Goal: Task Accomplishment & Management: Manage account settings

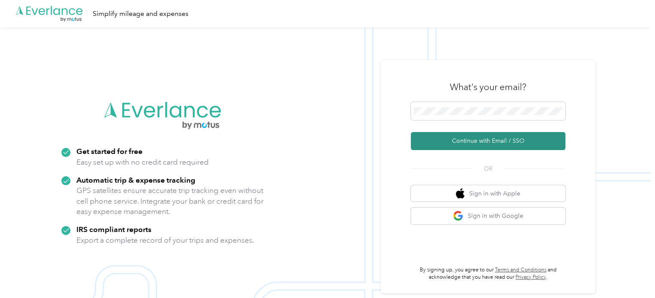
click at [481, 140] on button "Continue with Email / SSO" at bounding box center [488, 141] width 155 height 18
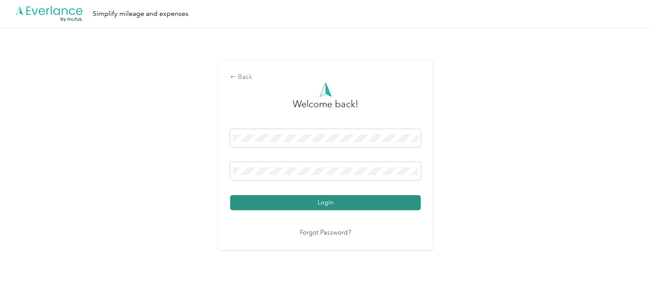
click at [323, 200] on button "Login" at bounding box center [325, 202] width 191 height 15
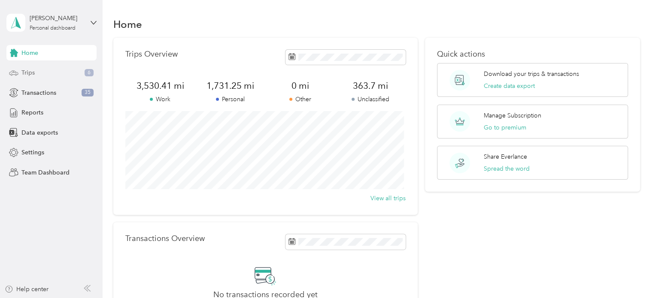
click at [35, 72] on div "Trips 6" at bounding box center [51, 72] width 90 height 15
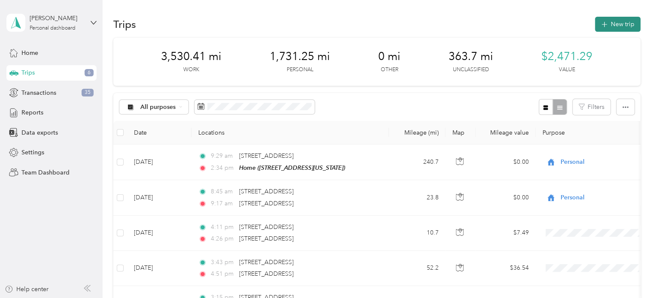
click at [606, 20] on button "New trip" at bounding box center [618, 24] width 46 height 15
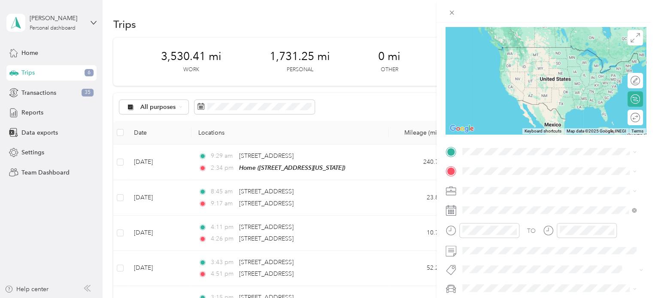
scroll to position [129, 0]
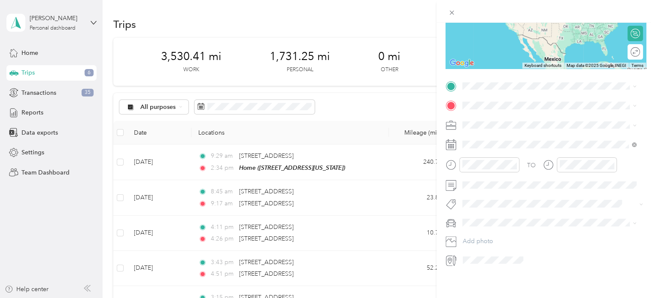
click at [513, 115] on span "[STREET_ADDRESS][US_STATE]" at bounding box center [522, 111] width 86 height 8
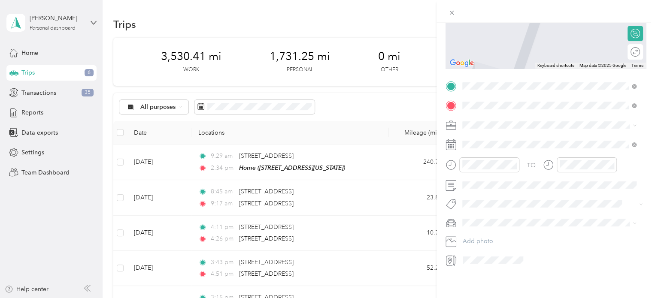
click at [507, 135] on span "[STREET_ADDRESS][US_STATE]" at bounding box center [522, 134] width 86 height 8
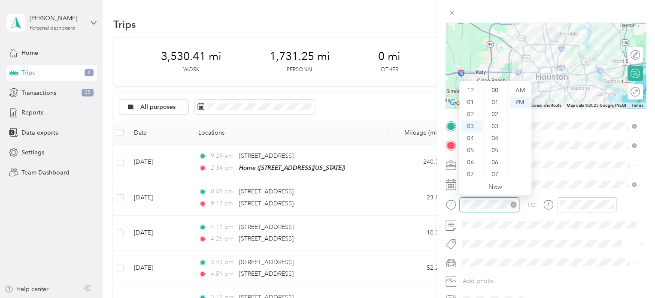
scroll to position [240, 0]
click at [468, 148] on div "08" at bounding box center [471, 151] width 21 height 12
click at [494, 125] on div "48" at bounding box center [496, 127] width 21 height 12
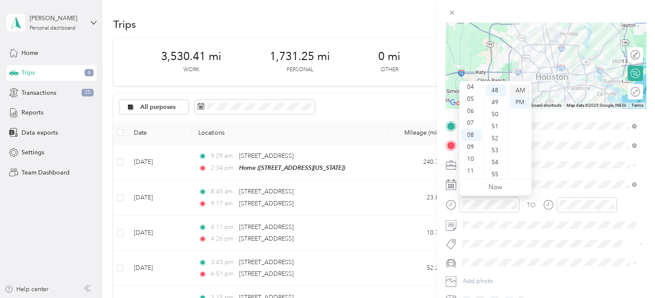
click at [522, 88] on div "AM" at bounding box center [520, 91] width 21 height 12
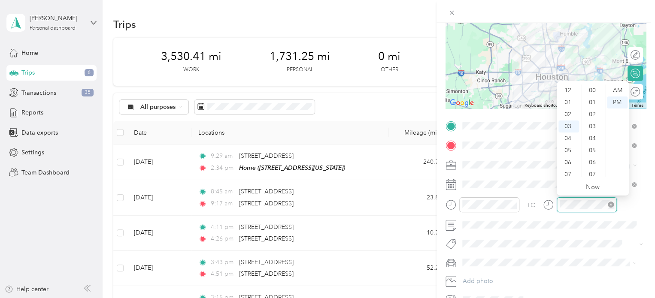
scroll to position [240, 0]
click at [570, 161] on div "09" at bounding box center [569, 163] width 21 height 12
click at [594, 174] on div "27" at bounding box center [593, 175] width 21 height 12
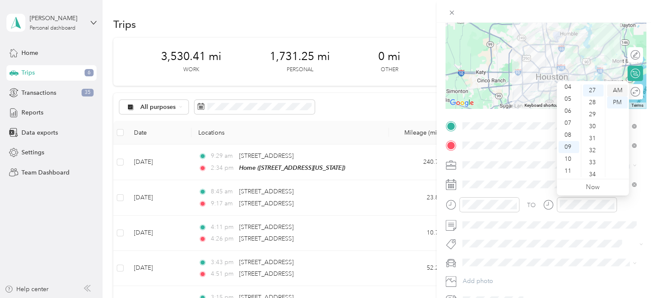
click at [617, 90] on div "AM" at bounding box center [617, 91] width 21 height 12
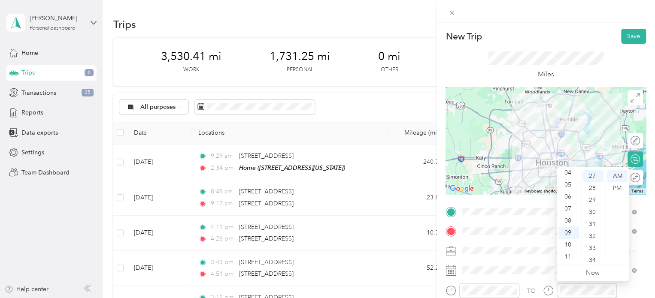
scroll to position [0, 0]
click at [625, 37] on button "Save" at bounding box center [633, 36] width 25 height 15
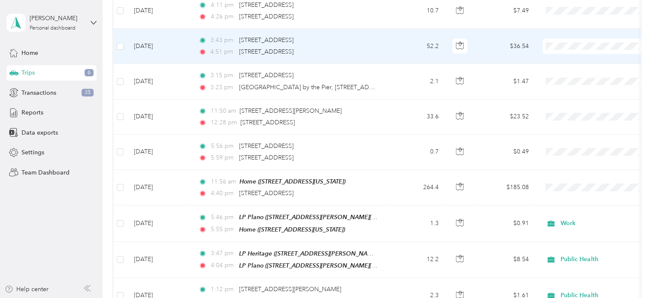
scroll to position [128, 0]
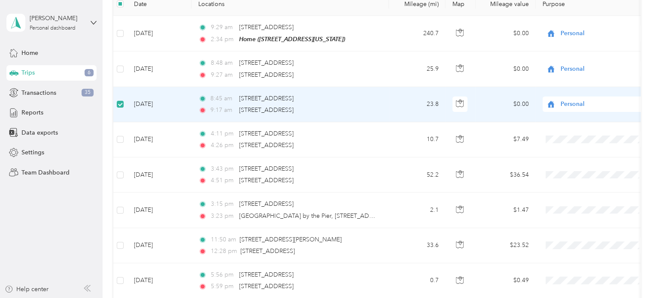
click at [174, 108] on td "[DATE]" at bounding box center [159, 104] width 64 height 35
click at [175, 108] on td "[DATE]" at bounding box center [159, 104] width 64 height 35
click at [156, 111] on td "[DATE]" at bounding box center [159, 104] width 64 height 35
click at [185, 103] on td "[DATE]" at bounding box center [159, 104] width 64 height 35
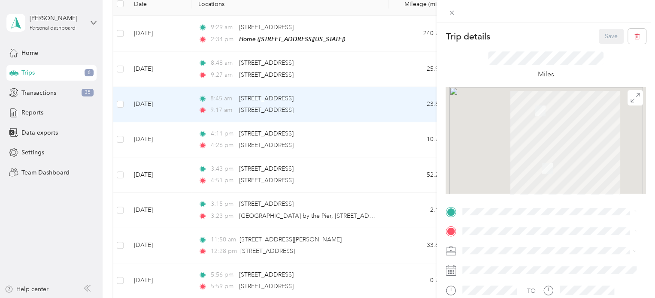
click at [119, 104] on div "Trip details Save This trip cannot be edited because it is either under review,…" at bounding box center [327, 149] width 655 height 298
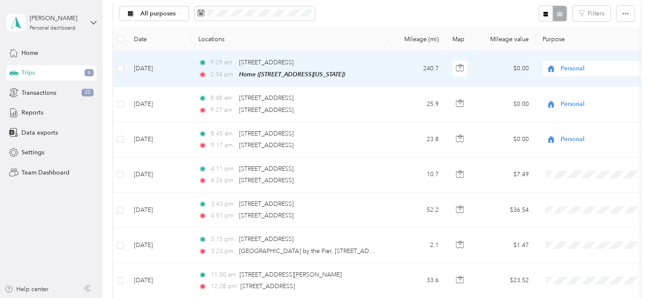
scroll to position [43, 0]
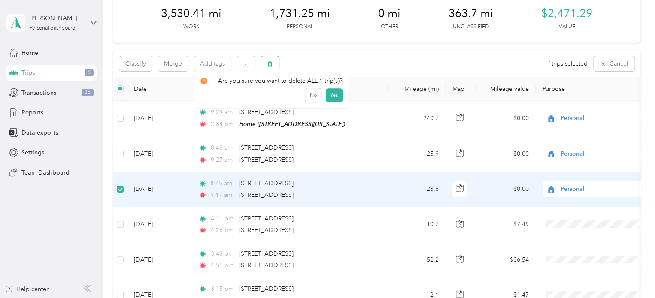
click at [272, 63] on icon "button" at bounding box center [270, 64] width 5 height 6
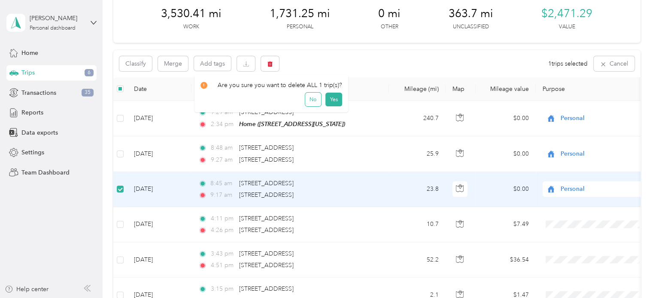
click at [308, 99] on button "No" at bounding box center [313, 100] width 16 height 14
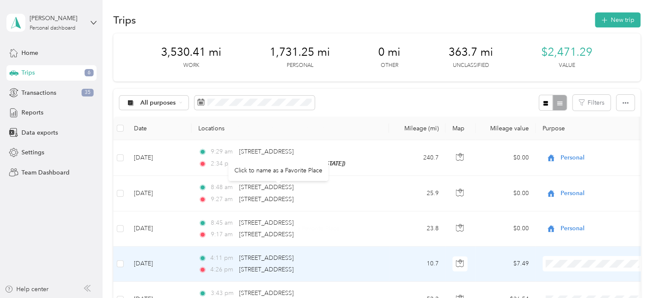
scroll to position [0, 0]
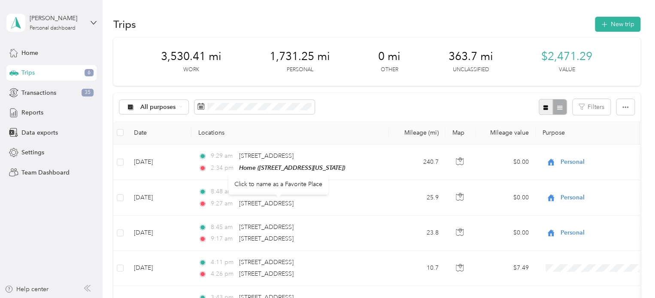
click at [544, 107] on icon "button" at bounding box center [546, 107] width 5 height 5
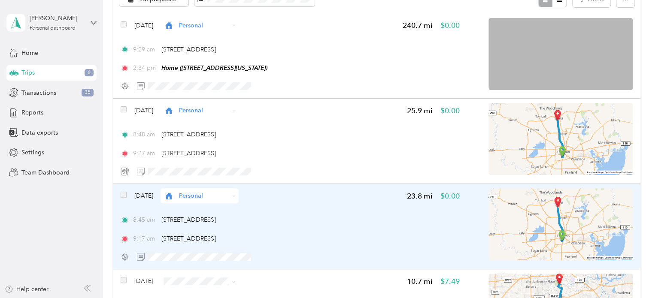
scroll to position [129, 0]
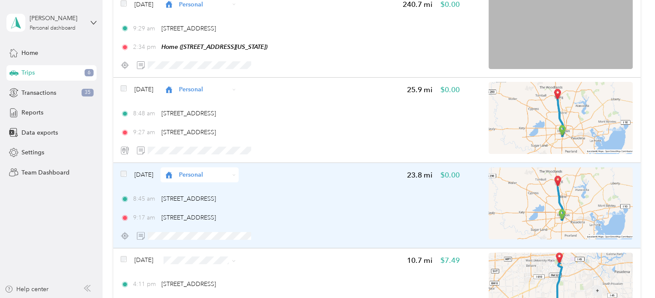
click at [355, 184] on div "[DATE] Personal 23.8 mi $0.00 8:45 am [STREET_ADDRESS] 9:17 am [STREET_ADDRESS]" at bounding box center [290, 205] width 339 height 76
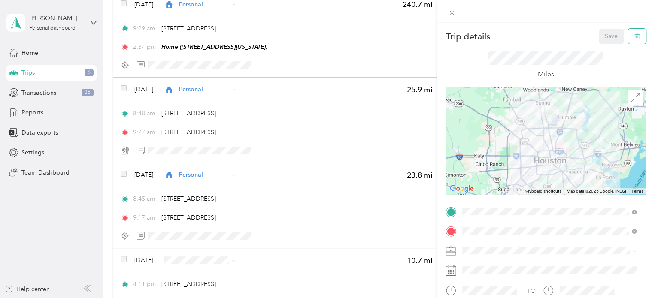
click at [634, 36] on button "button" at bounding box center [637, 36] width 18 height 15
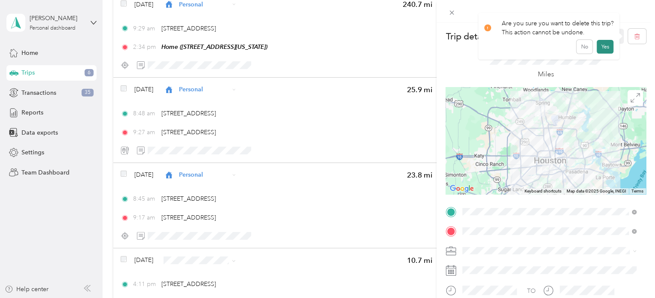
click at [602, 44] on button "Yes" at bounding box center [605, 47] width 17 height 14
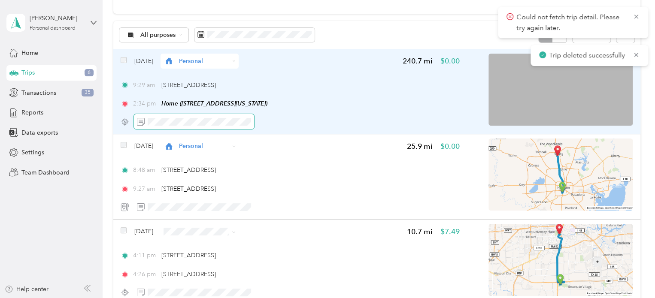
scroll to position [215, 0]
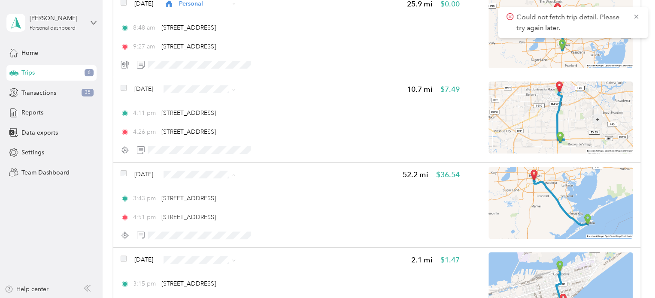
click at [215, 68] on span "Personal" at bounding box center [224, 68] width 51 height 9
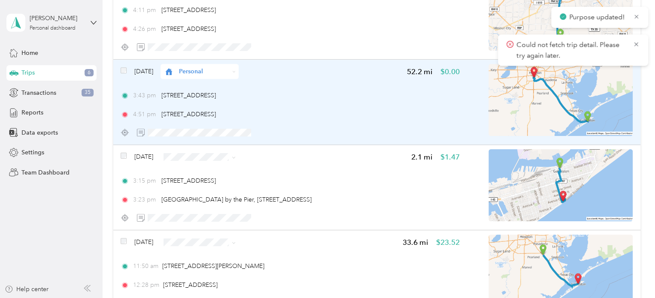
scroll to position [344, 0]
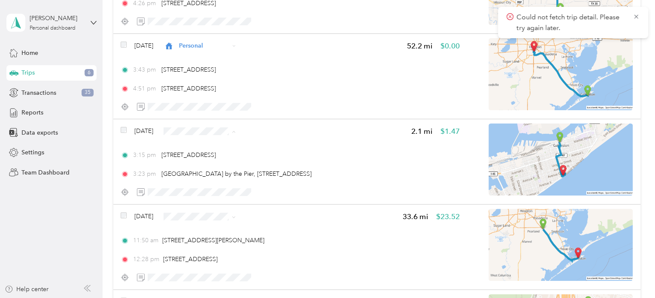
click at [209, 161] on span "Personal" at bounding box center [224, 162] width 51 height 9
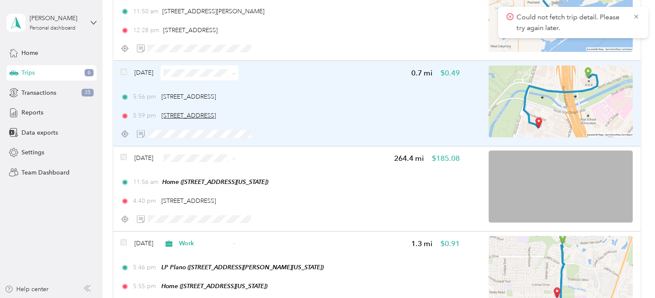
scroll to position [558, 0]
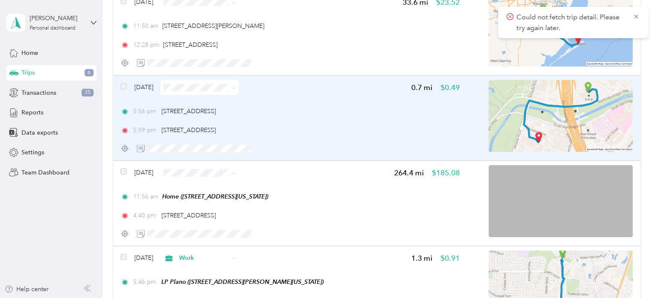
click at [359, 106] on div "[DATE] 0.7 mi $0.49 5:56 pm [STREET_ADDRESS] 5:59 pm [STREET_ADDRESS]" at bounding box center [290, 118] width 339 height 76
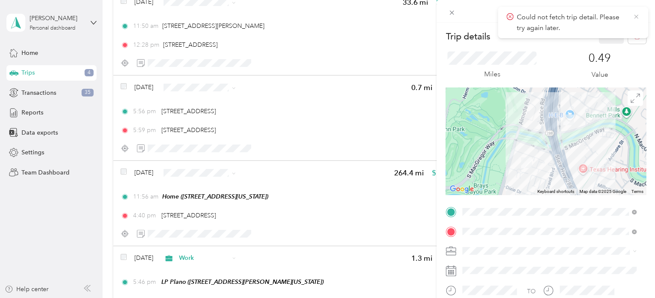
click at [638, 15] on icon at bounding box center [636, 17] width 4 height 4
click at [634, 36] on icon "button" at bounding box center [637, 36] width 6 height 6
click at [605, 46] on button "Yes" at bounding box center [605, 47] width 17 height 14
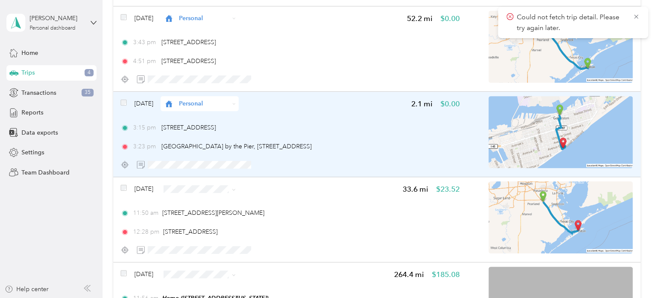
scroll to position [386, 0]
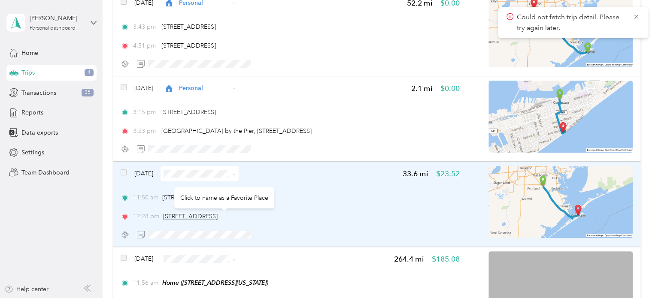
click at [217, 216] on span "[STREET_ADDRESS]" at bounding box center [190, 216] width 55 height 7
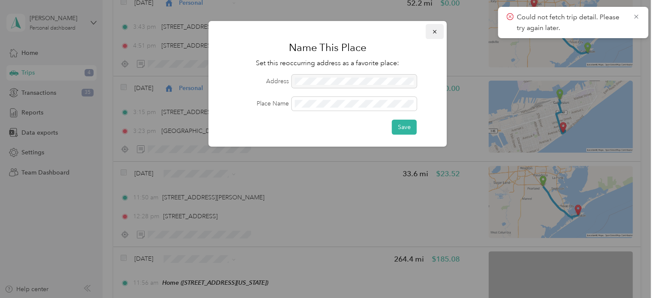
click at [435, 28] on span "button" at bounding box center [435, 31] width 6 height 7
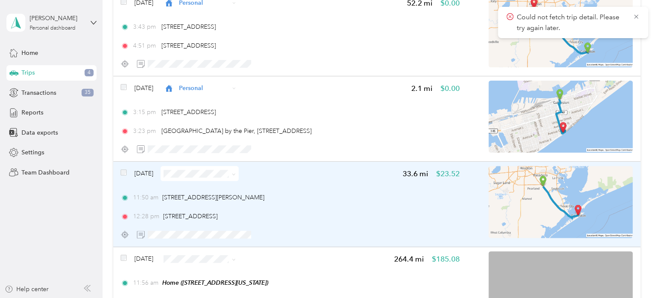
click at [362, 190] on div "[DATE] 33.6 mi $23.52 11:50 am [STREET_ADDRESS][PERSON_NAME] 12:28 pm [STREET_A…" at bounding box center [290, 204] width 339 height 76
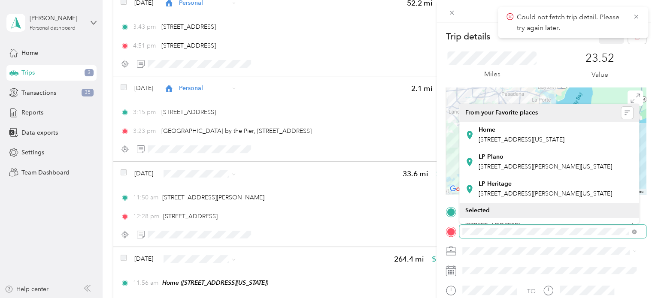
click at [446, 228] on div at bounding box center [546, 232] width 201 height 14
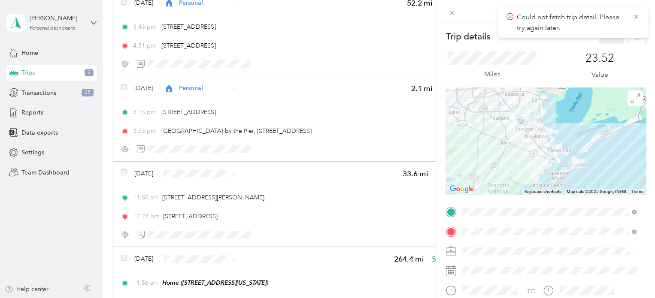
click at [19, 209] on div "Trip details Save This trip cannot be edited because it is either under review,…" at bounding box center [327, 149] width 655 height 298
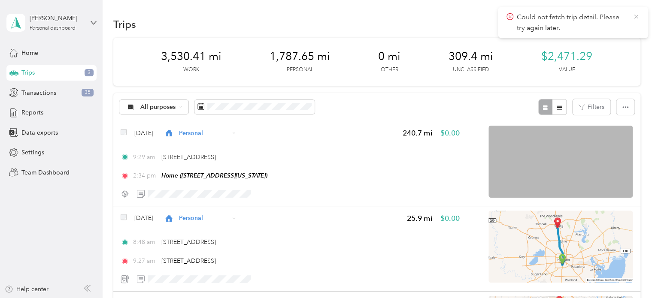
click at [635, 17] on icon at bounding box center [636, 17] width 7 height 8
click at [611, 22] on button "New trip" at bounding box center [618, 24] width 46 height 15
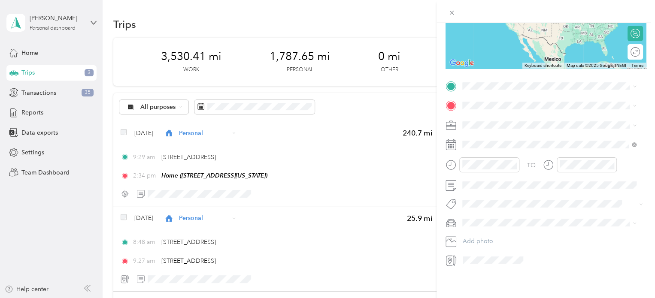
scroll to position [132, 0]
click at [546, 256] on div "27" at bounding box center [546, 257] width 11 height 11
click at [471, 256] on div "11" at bounding box center [471, 258] width 21 height 12
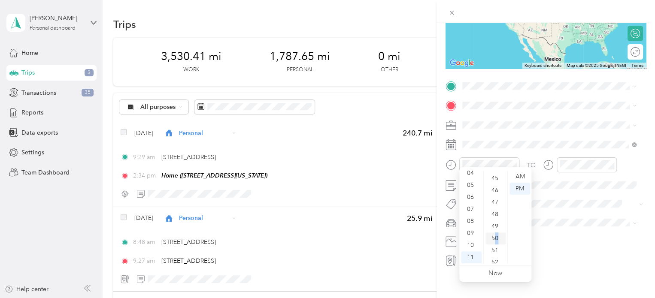
click at [496, 238] on div "50" at bounding box center [496, 239] width 21 height 12
click at [520, 175] on div "AM" at bounding box center [520, 177] width 21 height 12
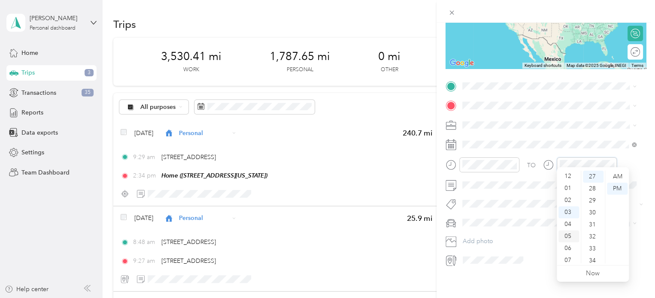
scroll to position [0, 0]
click at [567, 176] on div "12" at bounding box center [569, 177] width 21 height 12
click at [594, 175] on div "27" at bounding box center [593, 177] width 21 height 12
click at [381, 270] on div "New Trip Save This trip cannot be edited because it is either under review, app…" at bounding box center [327, 149] width 655 height 298
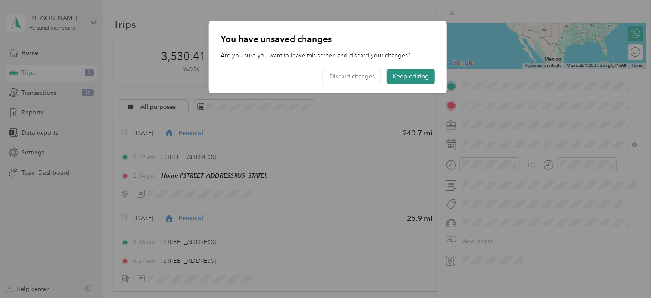
click at [416, 75] on button "Keep editing" at bounding box center [411, 76] width 48 height 15
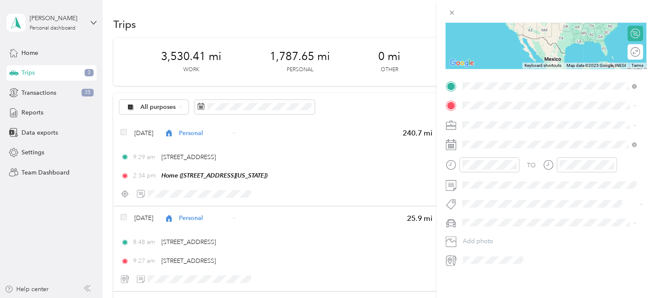
click at [508, 114] on span "[STREET_ADDRESS][US_STATE]" at bounding box center [522, 111] width 86 height 8
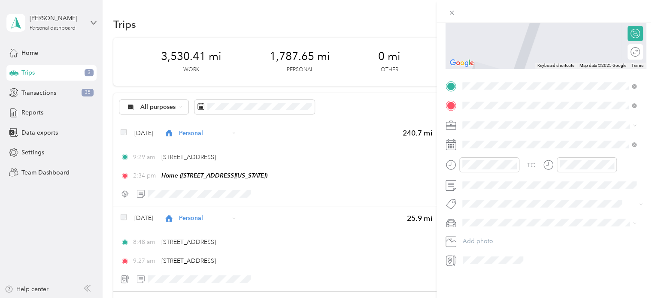
click at [577, 117] on div "No results found Check your spelling or try another address" at bounding box center [549, 131] width 180 height 49
click at [497, 152] on span "[GEOGRAPHIC_DATA][US_STATE]" at bounding box center [525, 148] width 93 height 8
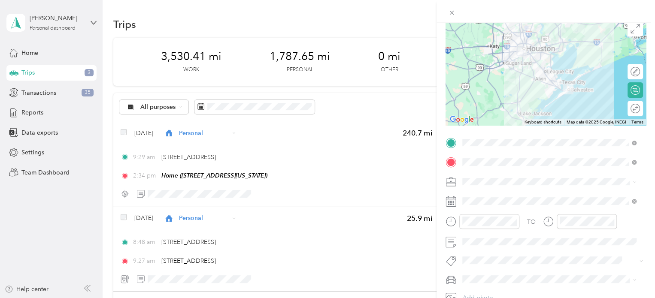
scroll to position [3, 0]
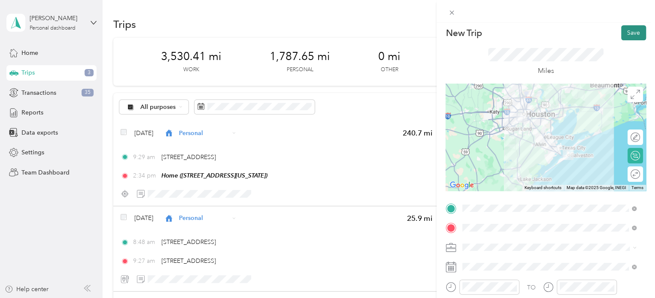
click at [623, 27] on button "Save" at bounding box center [633, 32] width 25 height 15
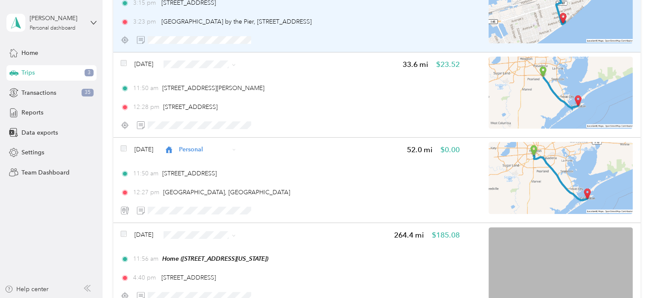
scroll to position [515, 0]
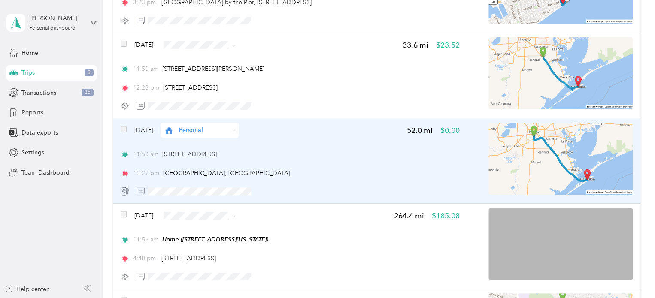
click at [280, 160] on div "11:50 am [STREET_ADDRESS] 12:27 pm [GEOGRAPHIC_DATA], [GEOGRAPHIC_DATA]" at bounding box center [290, 164] width 339 height 28
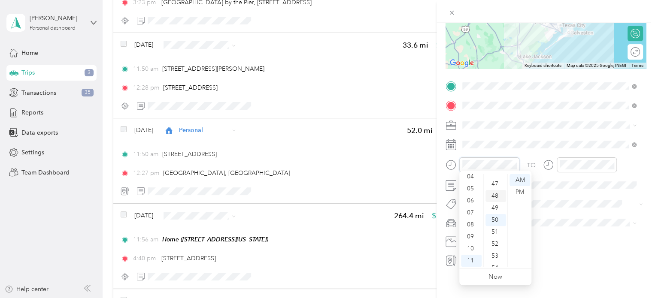
scroll to position [472, 0]
click at [497, 186] on div "40" at bounding box center [496, 189] width 21 height 12
click at [574, 229] on div "TO Add photo" at bounding box center [546, 173] width 201 height 188
click at [292, 59] on div "Trip details Save This trip cannot be edited because it is either under review,…" at bounding box center [327, 149] width 655 height 298
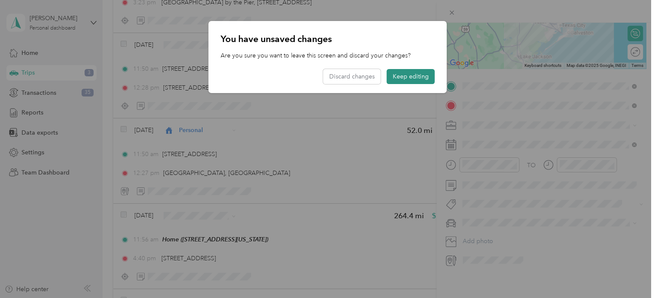
click at [411, 73] on button "Keep editing" at bounding box center [411, 76] width 48 height 15
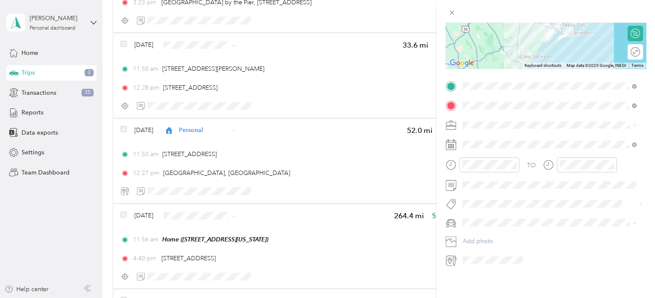
scroll to position [0, 0]
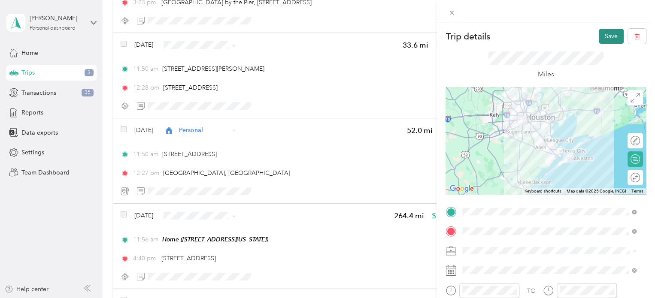
click at [602, 33] on button "Save" at bounding box center [611, 36] width 25 height 15
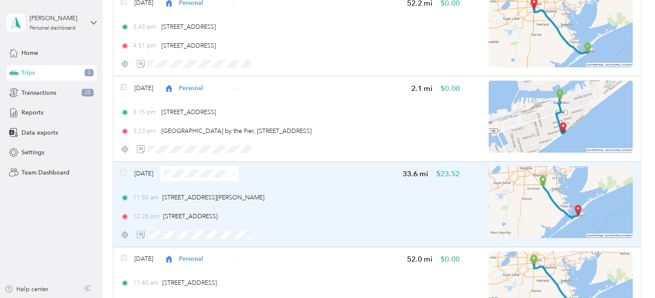
scroll to position [429, 0]
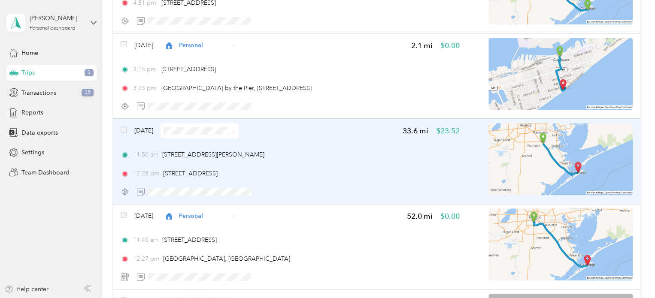
click at [331, 163] on div "11:50 am [STREET_ADDRESS][PERSON_NAME] 12:28 pm [STREET_ADDRESS]" at bounding box center [290, 164] width 339 height 28
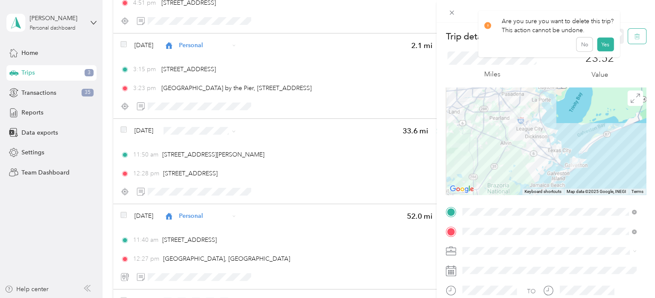
click at [634, 36] on icon "button" at bounding box center [637, 36] width 6 height 6
click at [603, 46] on button "Yes" at bounding box center [605, 47] width 17 height 14
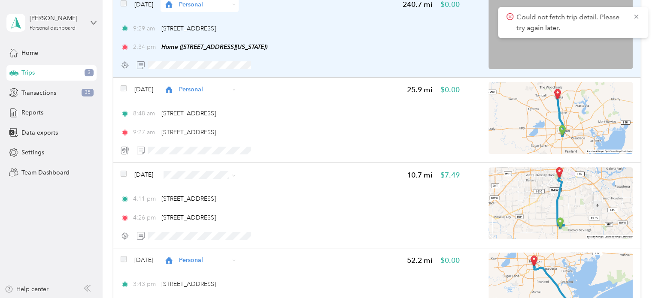
scroll to position [215, 0]
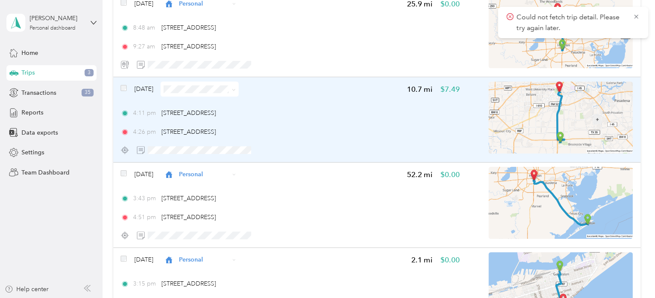
click at [373, 122] on div "4:11 pm [STREET_ADDRESS] 4:26 pm [STREET_ADDRESS]" at bounding box center [290, 123] width 339 height 28
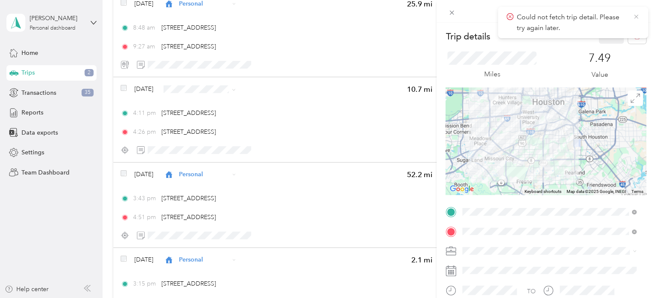
click at [639, 17] on icon at bounding box center [636, 17] width 7 height 8
click at [634, 36] on icon "button" at bounding box center [637, 36] width 6 height 6
click at [604, 46] on button "Yes" at bounding box center [605, 47] width 17 height 14
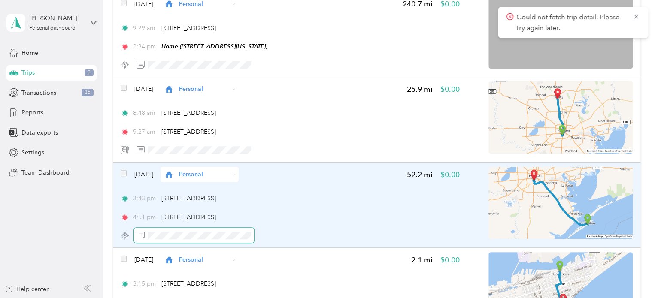
scroll to position [129, 0]
